Goal: Navigation & Orientation: Find specific page/section

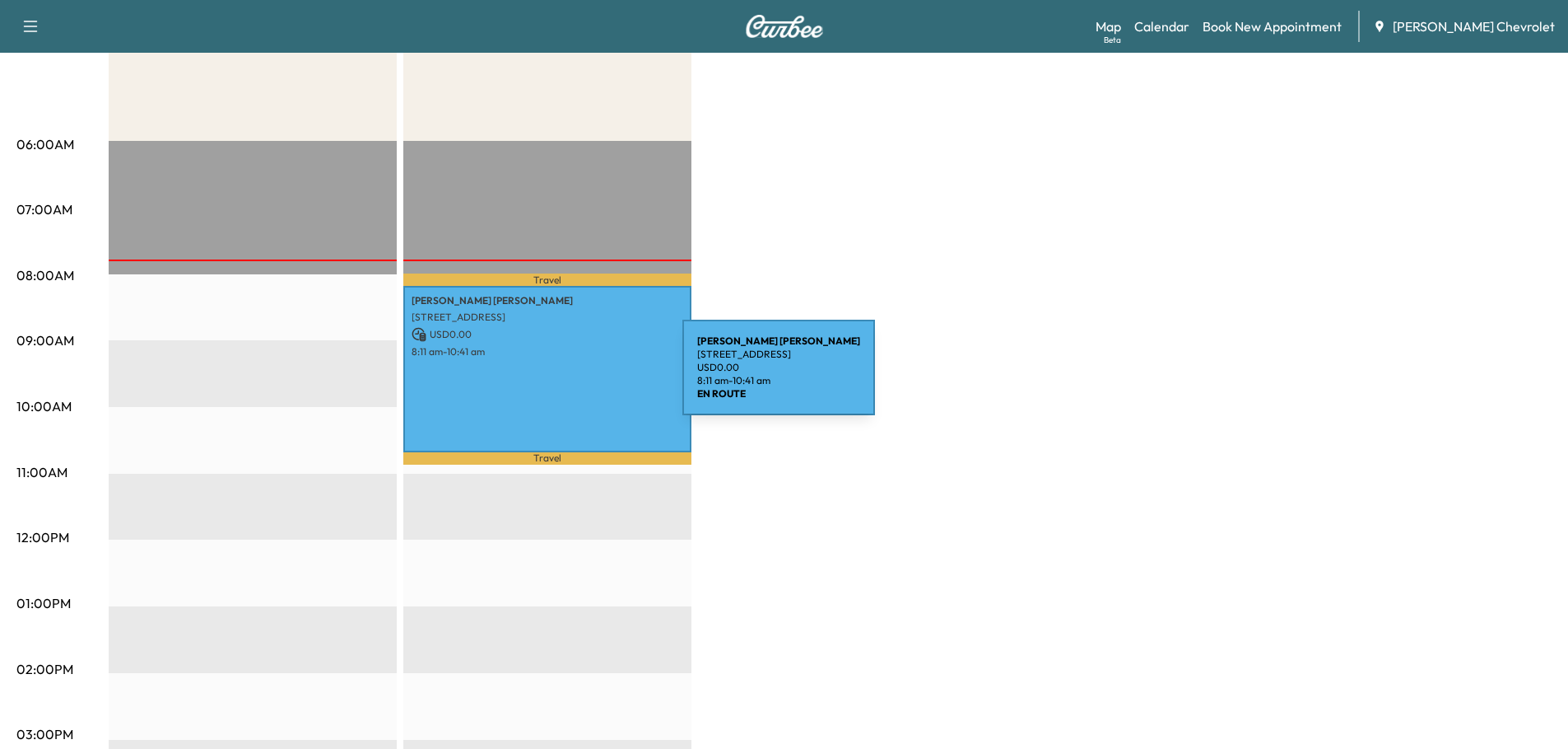
scroll to position [248, 0]
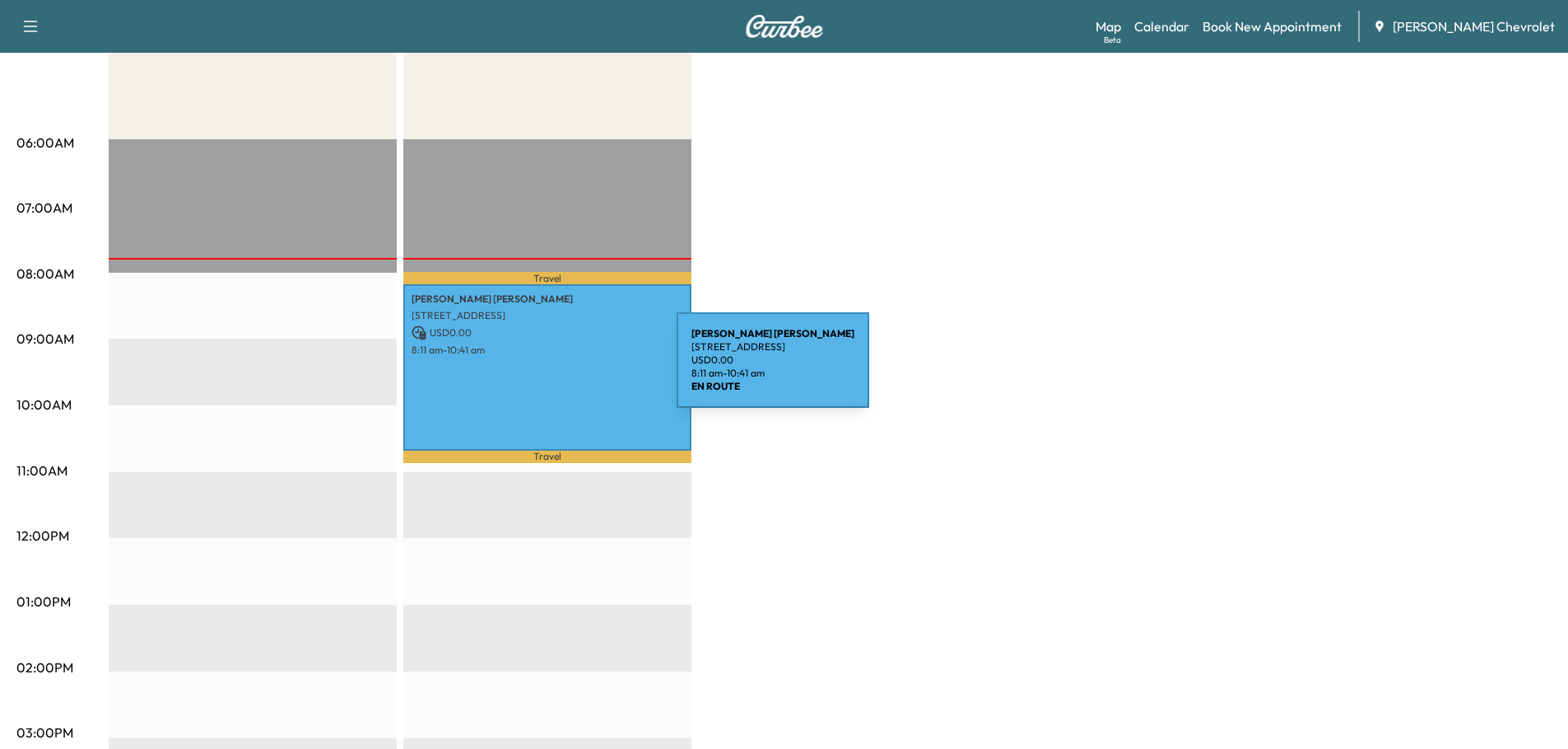
click at [553, 370] on div "[PERSON_NAME] [STREET_ADDRESS][PERSON_NAME] USD 0.00 8:11 am - 10:41 am" at bounding box center [547, 368] width 288 height 167
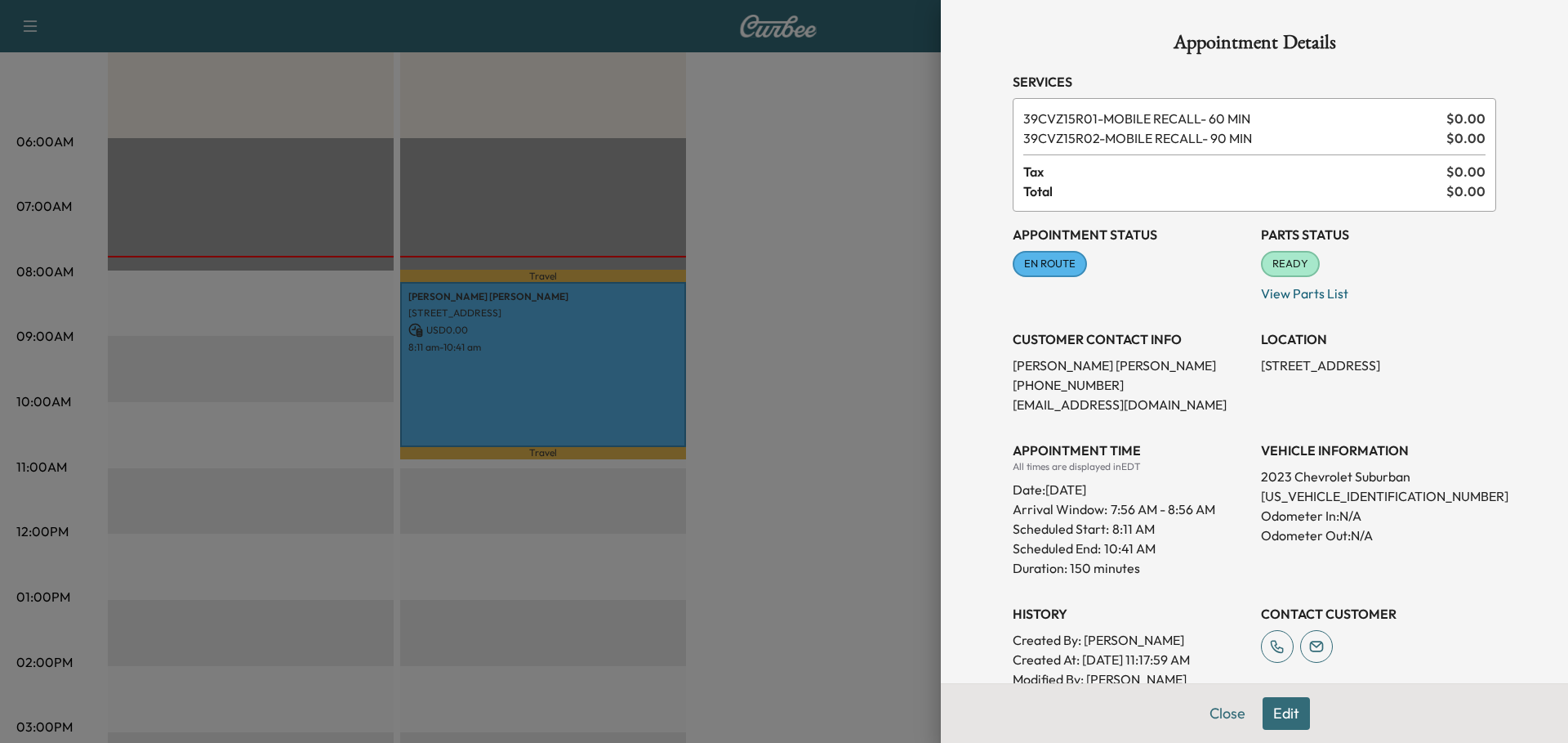
click at [830, 336] on div at bounding box center [784, 371] width 1568 height 743
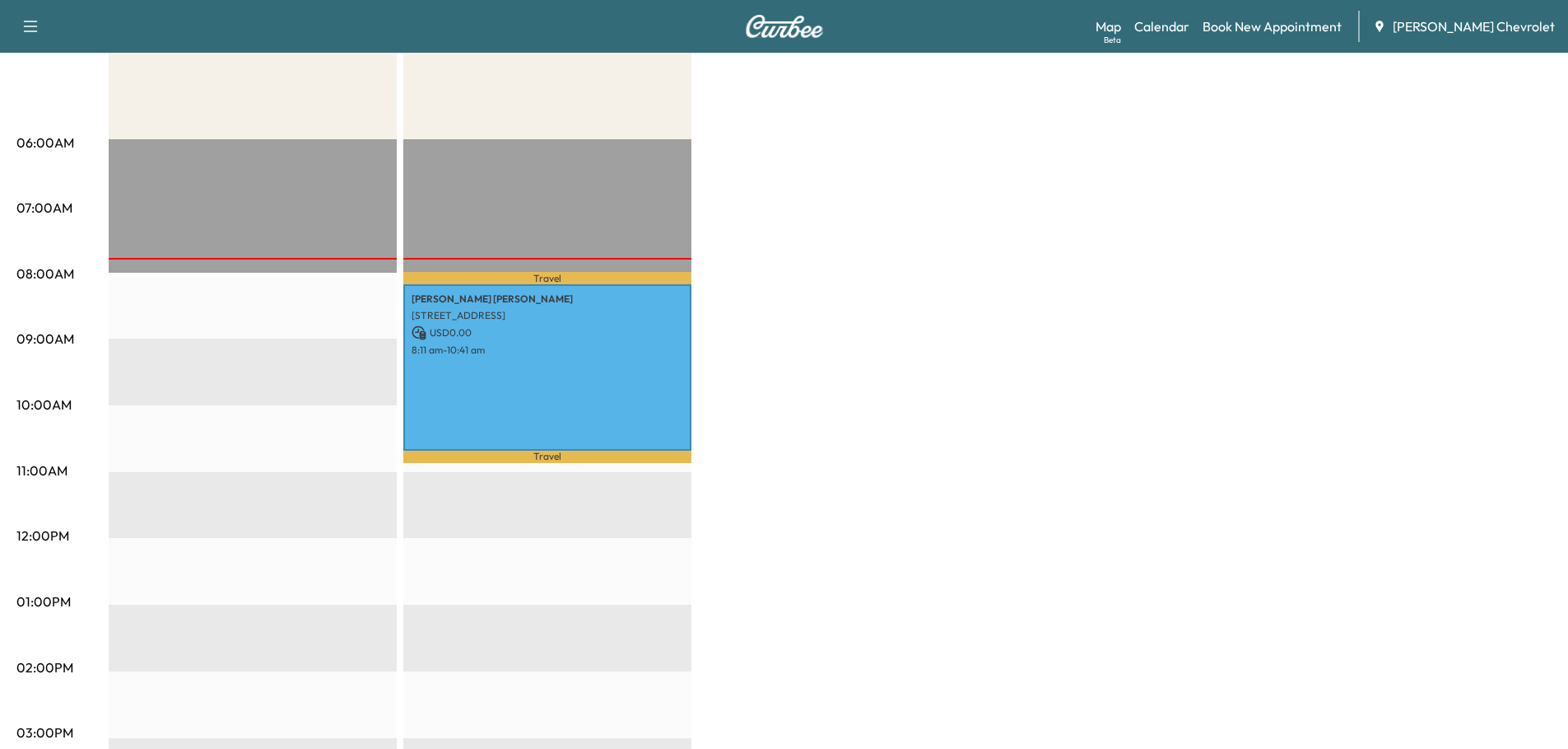
click at [1122, 30] on link "Map Beta" at bounding box center [1108, 26] width 25 height 20
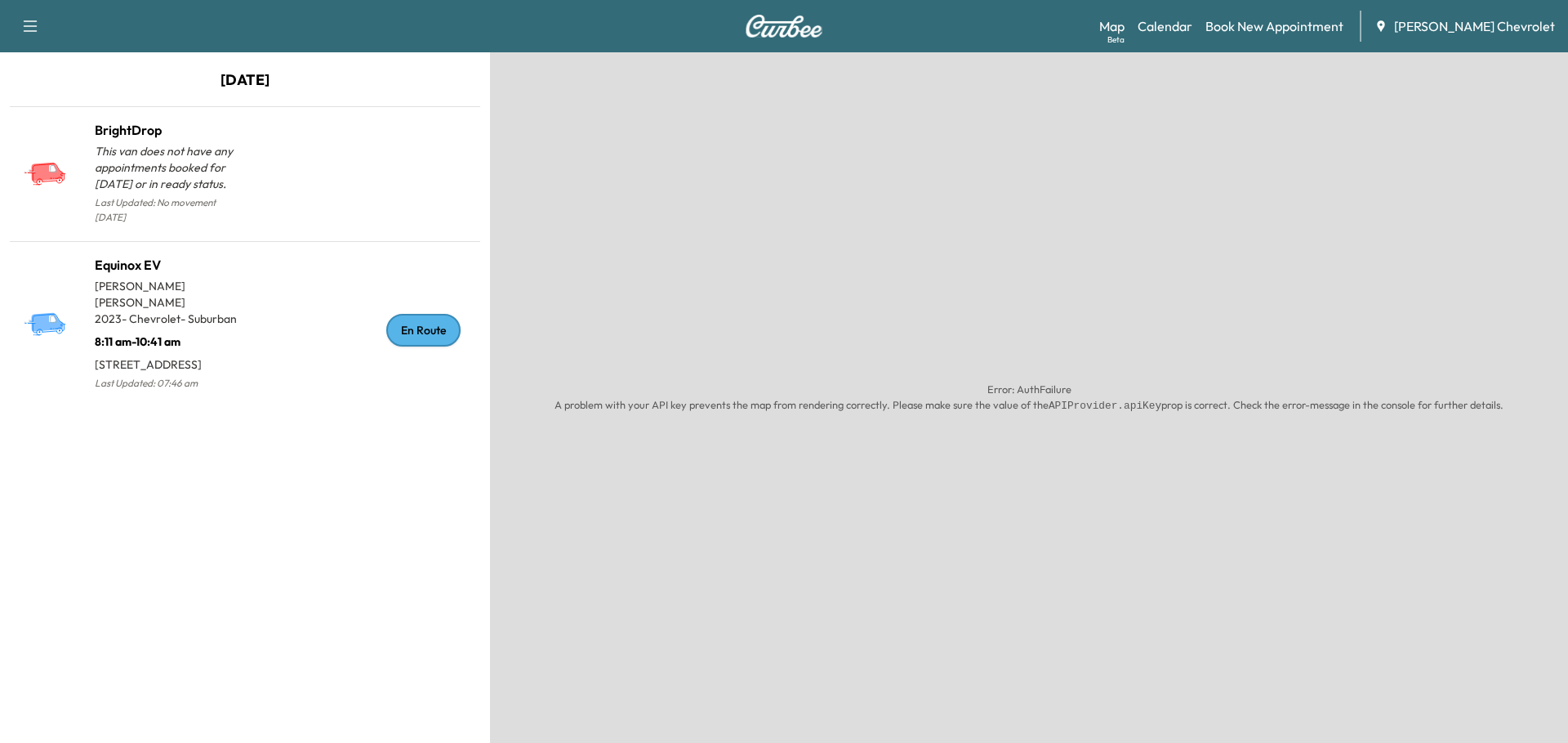
click at [165, 327] on p "8:11 am - 10:41 am" at bounding box center [170, 338] width 150 height 23
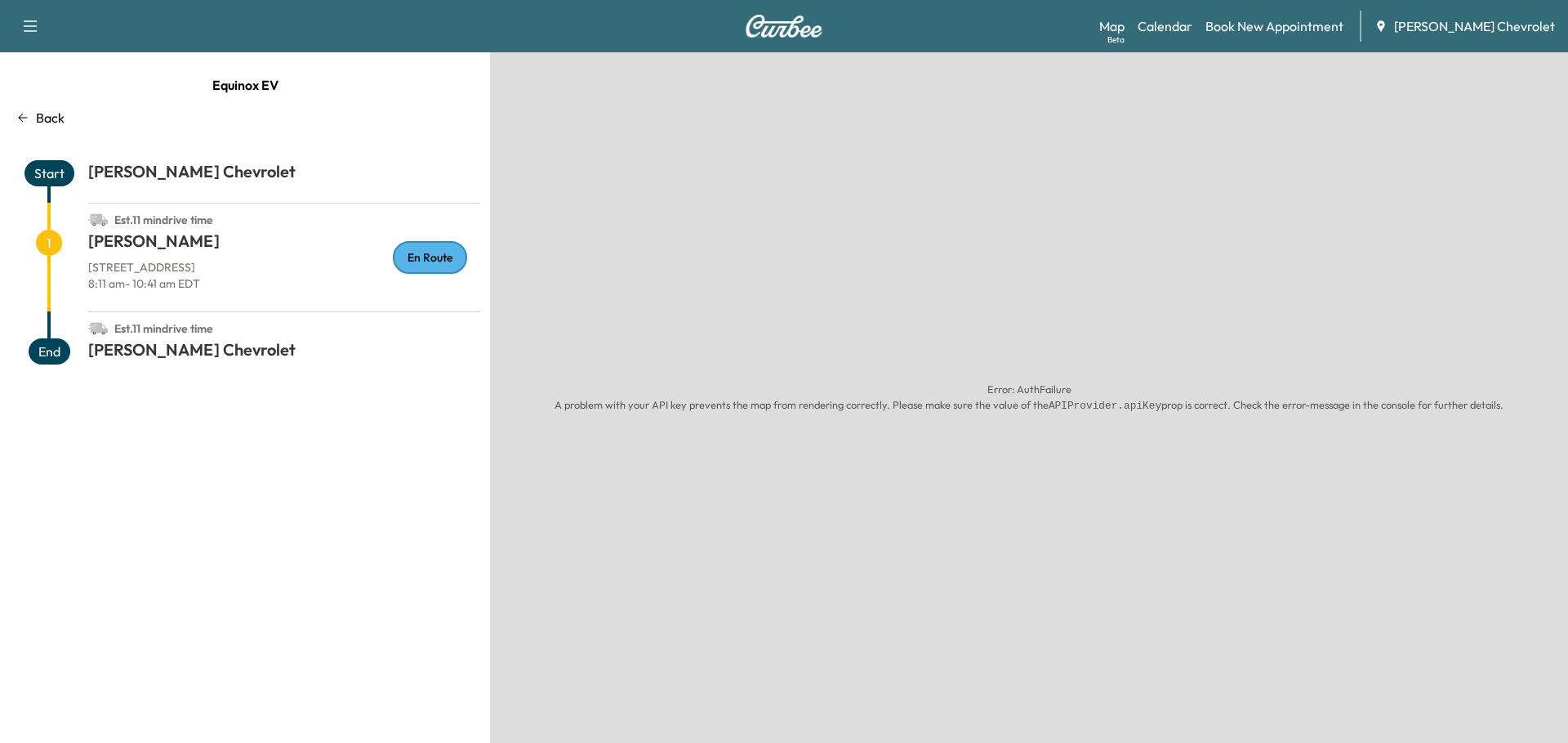
click at [222, 249] on h1 "[PERSON_NAME]" at bounding box center [284, 244] width 392 height 29
click at [44, 236] on span "1" at bounding box center [48, 242] width 26 height 26
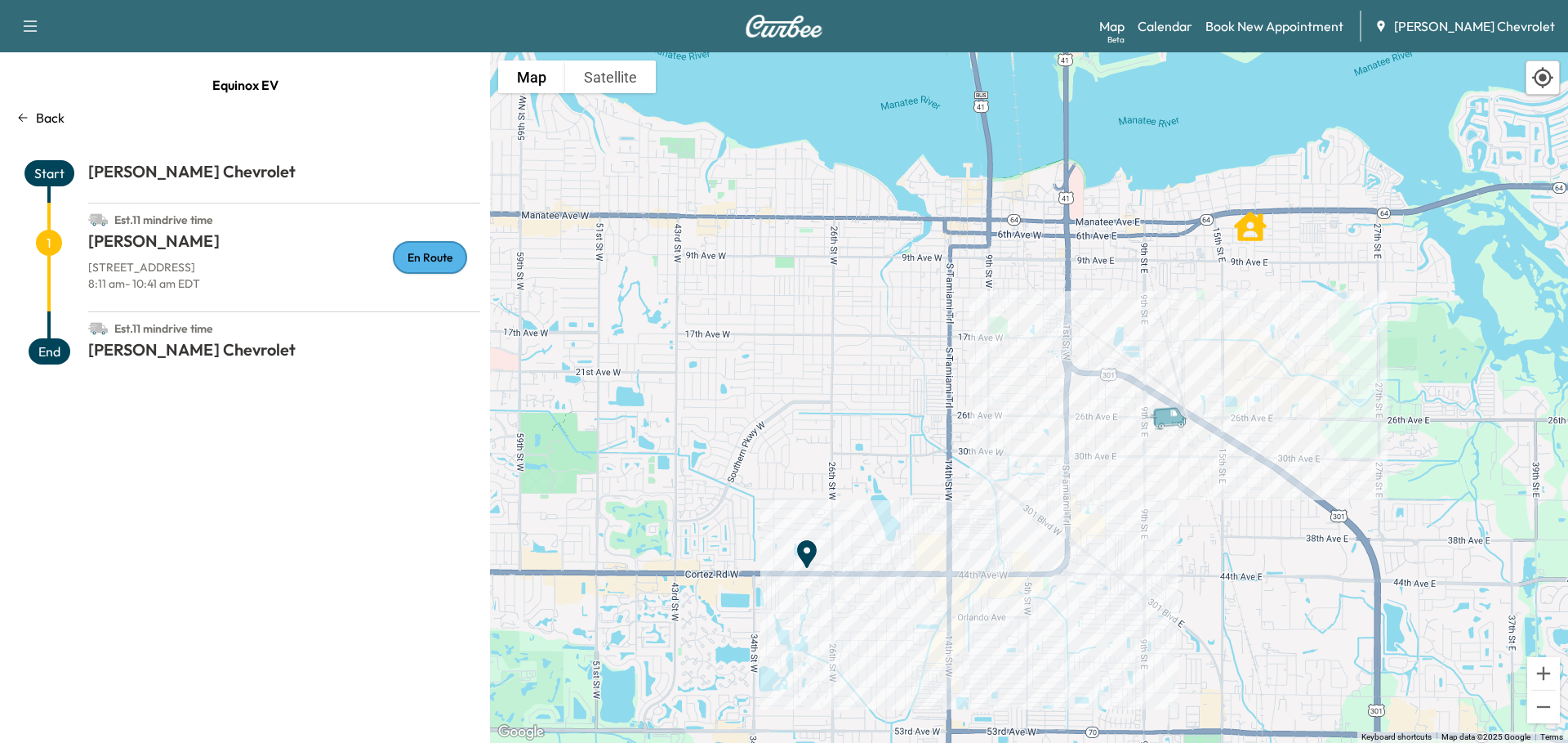
click at [45, 240] on span "1" at bounding box center [48, 242] width 26 height 26
